Goal: Task Accomplishment & Management: Use online tool/utility

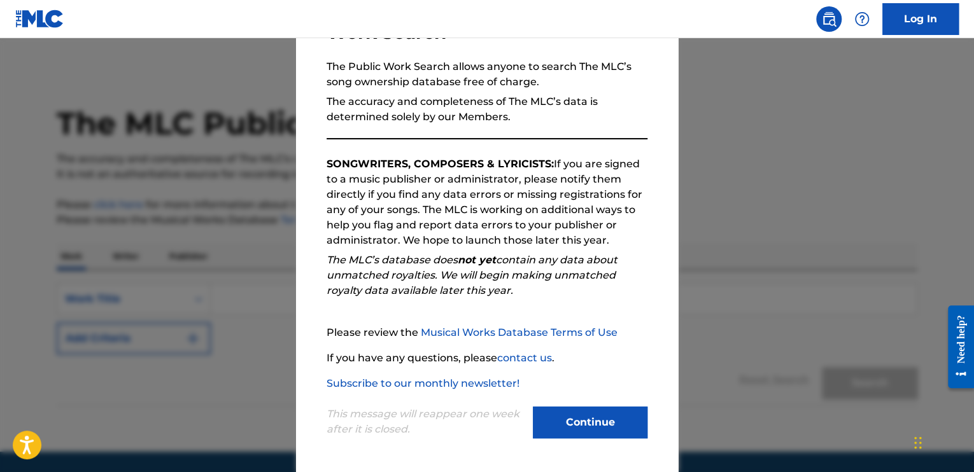
scroll to position [41, 0]
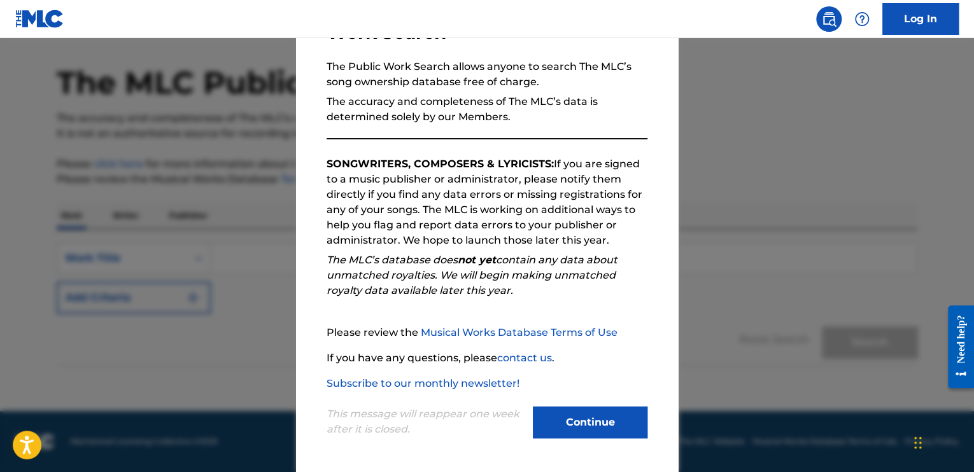
click at [585, 420] on button "Continue" at bounding box center [590, 423] width 115 height 32
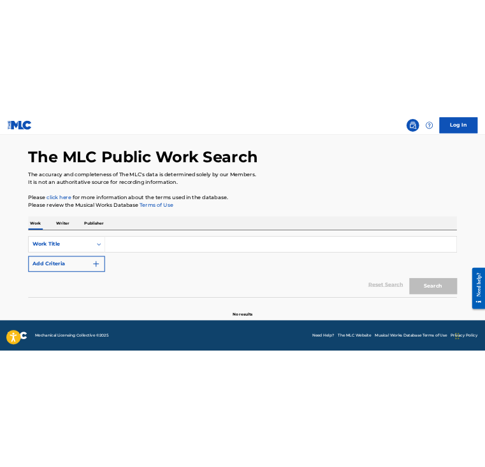
scroll to position [0, 0]
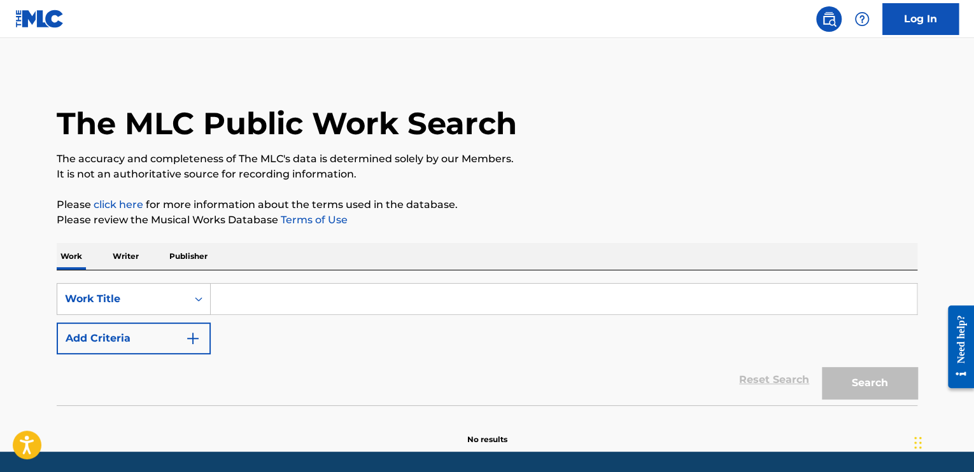
click at [909, 30] on link "Log In" at bounding box center [920, 19] width 76 height 32
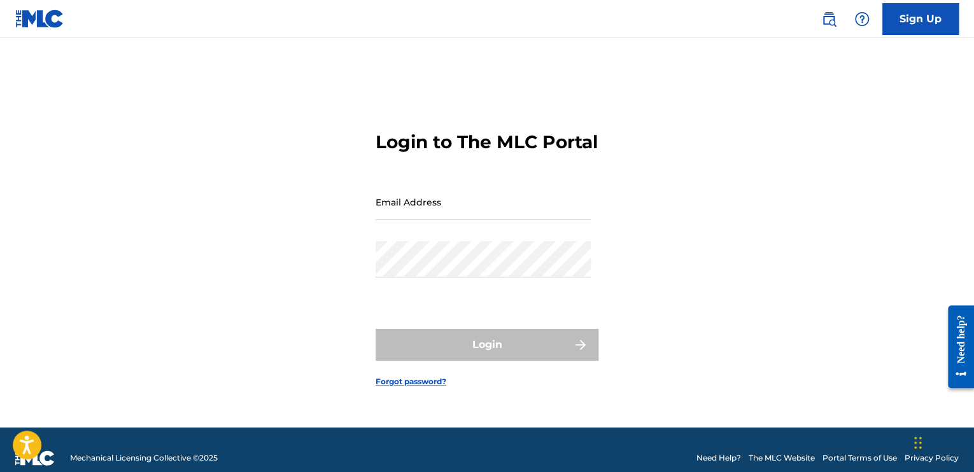
type input "[EMAIL_ADDRESS][DOMAIN_NAME]"
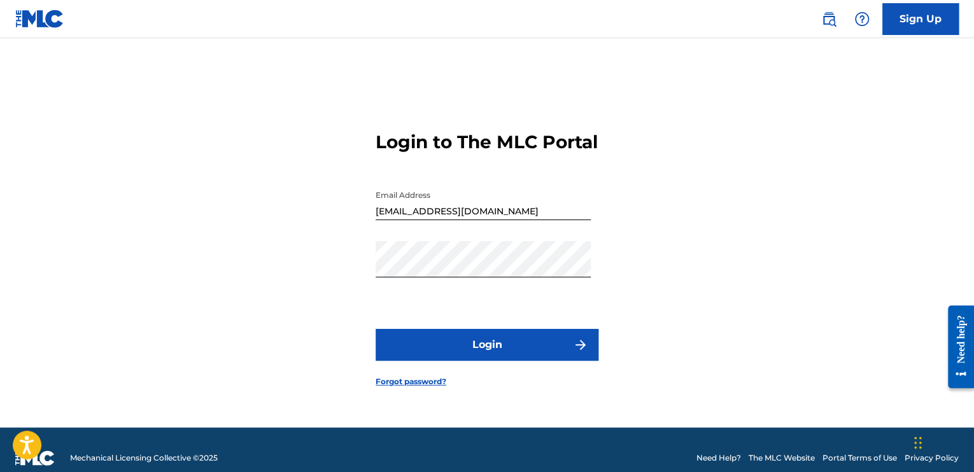
click at [523, 339] on form "Login to The MLC Portal Email Address [EMAIL_ADDRESS][DOMAIN_NAME] Password Log…" at bounding box center [487, 249] width 223 height 358
click at [467, 353] on button "Login" at bounding box center [487, 345] width 223 height 32
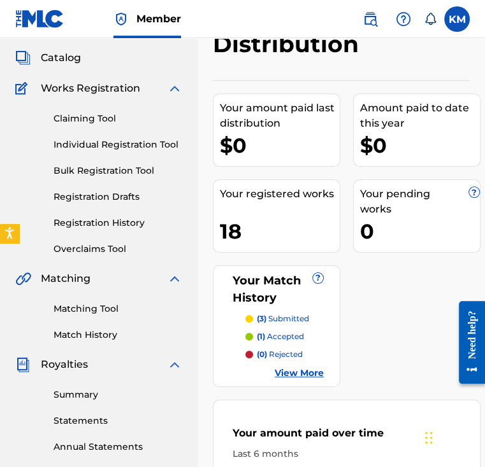
scroll to position [69, 0]
click at [124, 145] on link "Individual Registration Tool" at bounding box center [117, 144] width 129 height 13
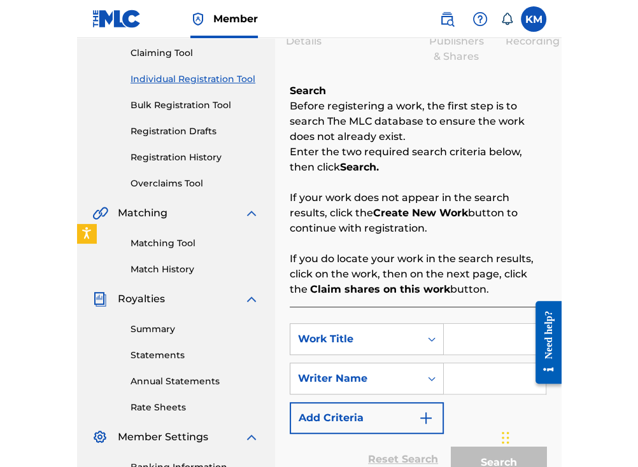
scroll to position [135, 0]
